Goal: Navigation & Orientation: Find specific page/section

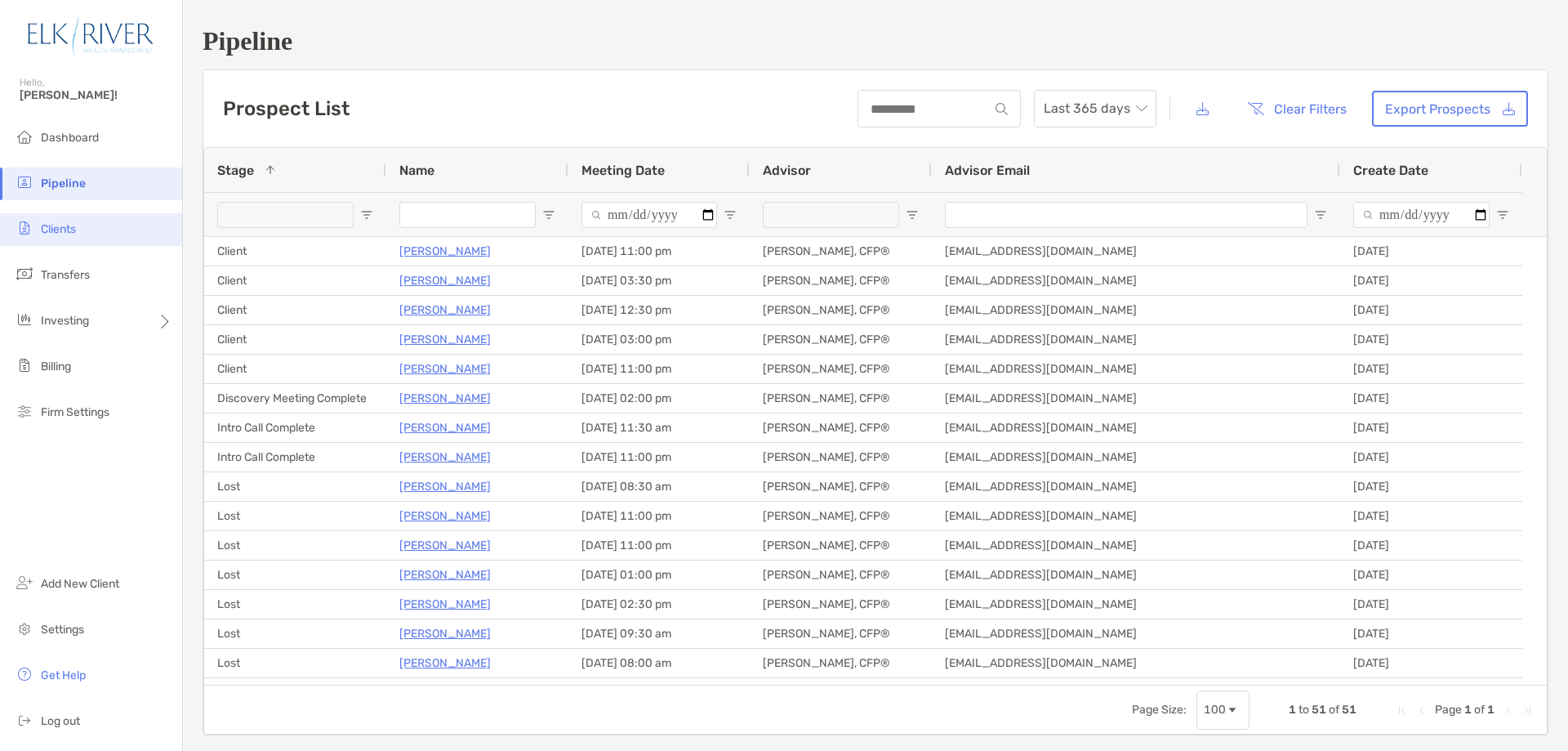
click at [50, 232] on span "Clients" at bounding box center [58, 229] width 35 height 14
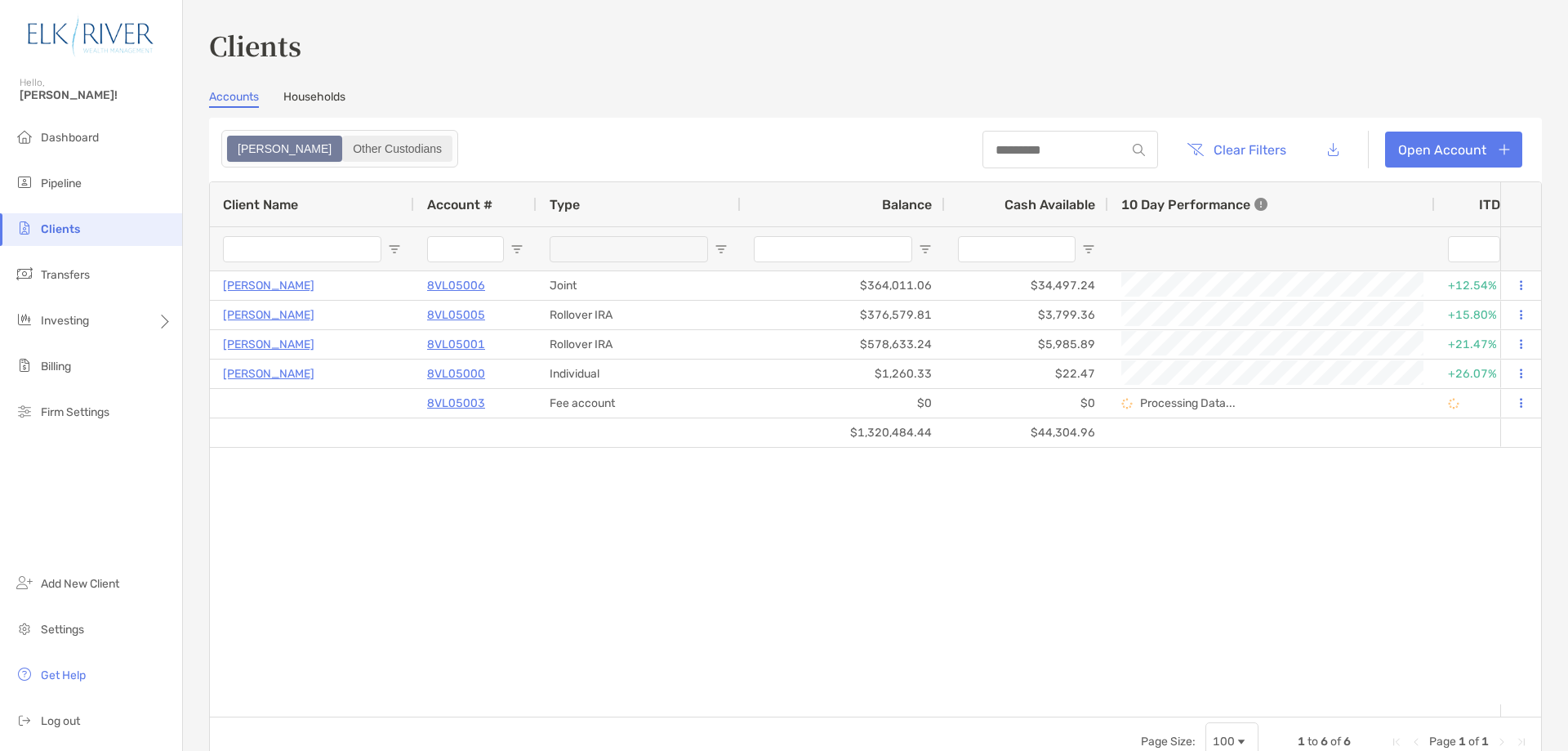
click at [344, 144] on div "Other Custodians" at bounding box center [397, 149] width 107 height 23
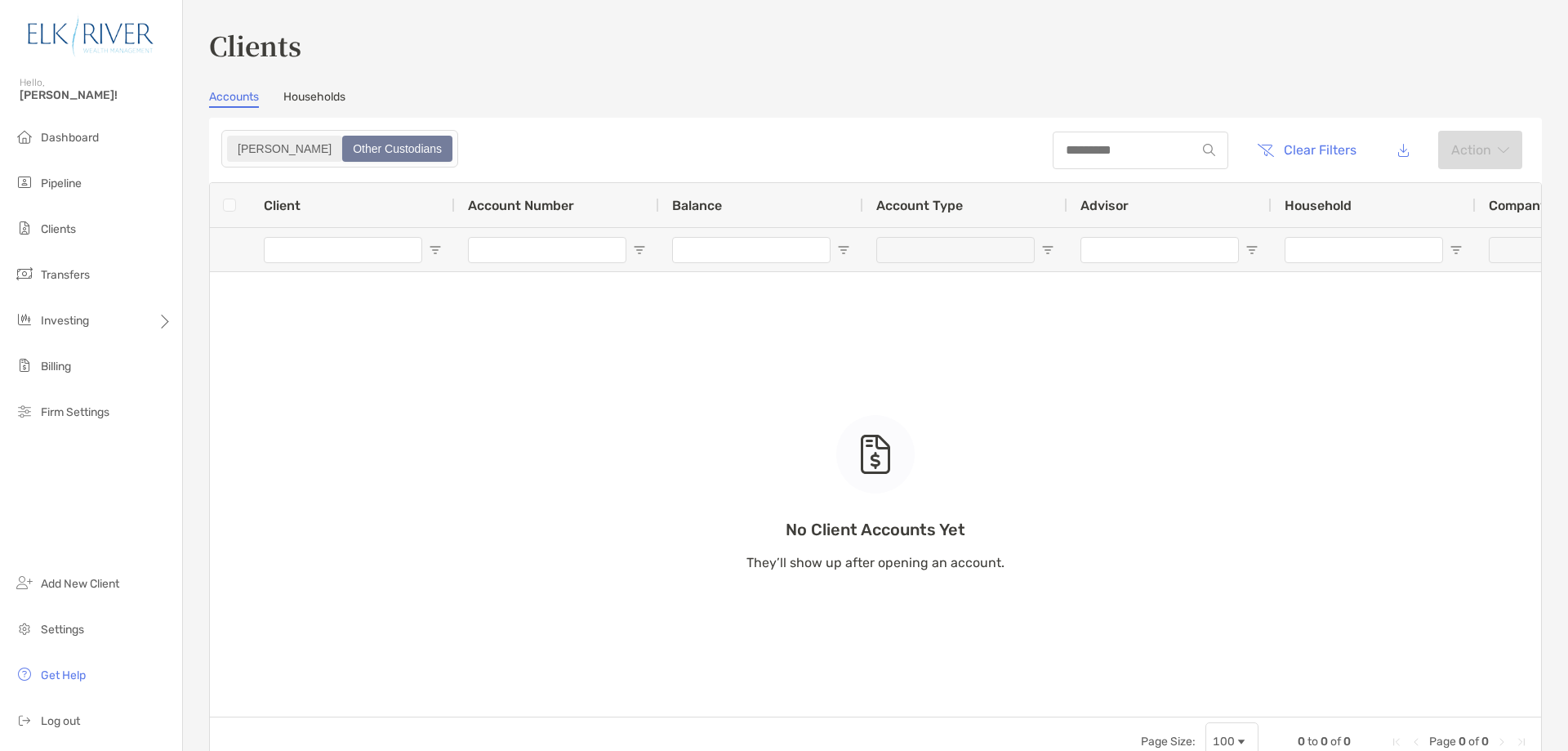
click at [238, 144] on div "[PERSON_NAME]" at bounding box center [285, 149] width 112 height 23
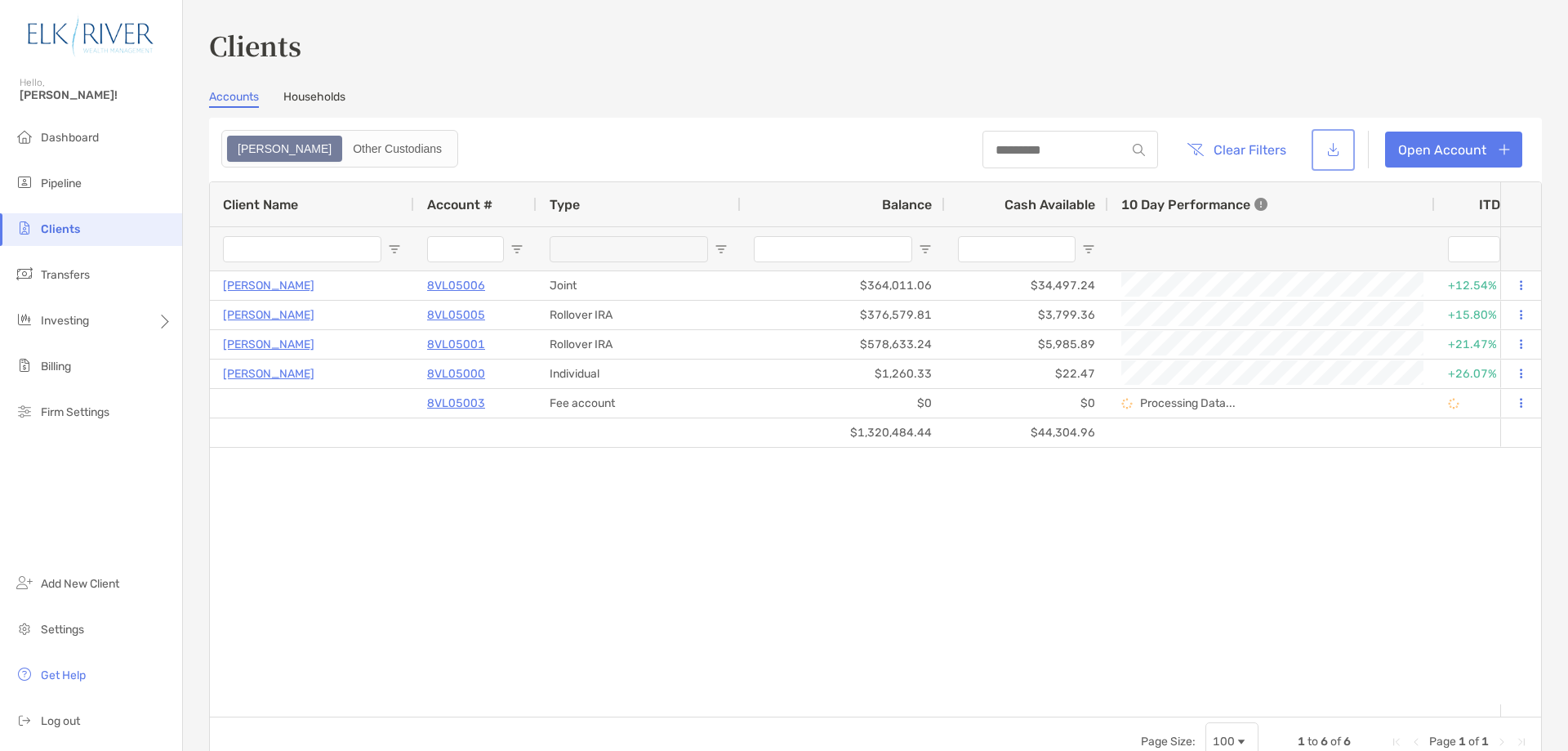
click at [1329, 154] on button "button" at bounding box center [1334, 150] width 37 height 35
click at [59, 134] on span "Dashboard" at bounding box center [69, 138] width 58 height 14
